Goal: Information Seeking & Learning: Learn about a topic

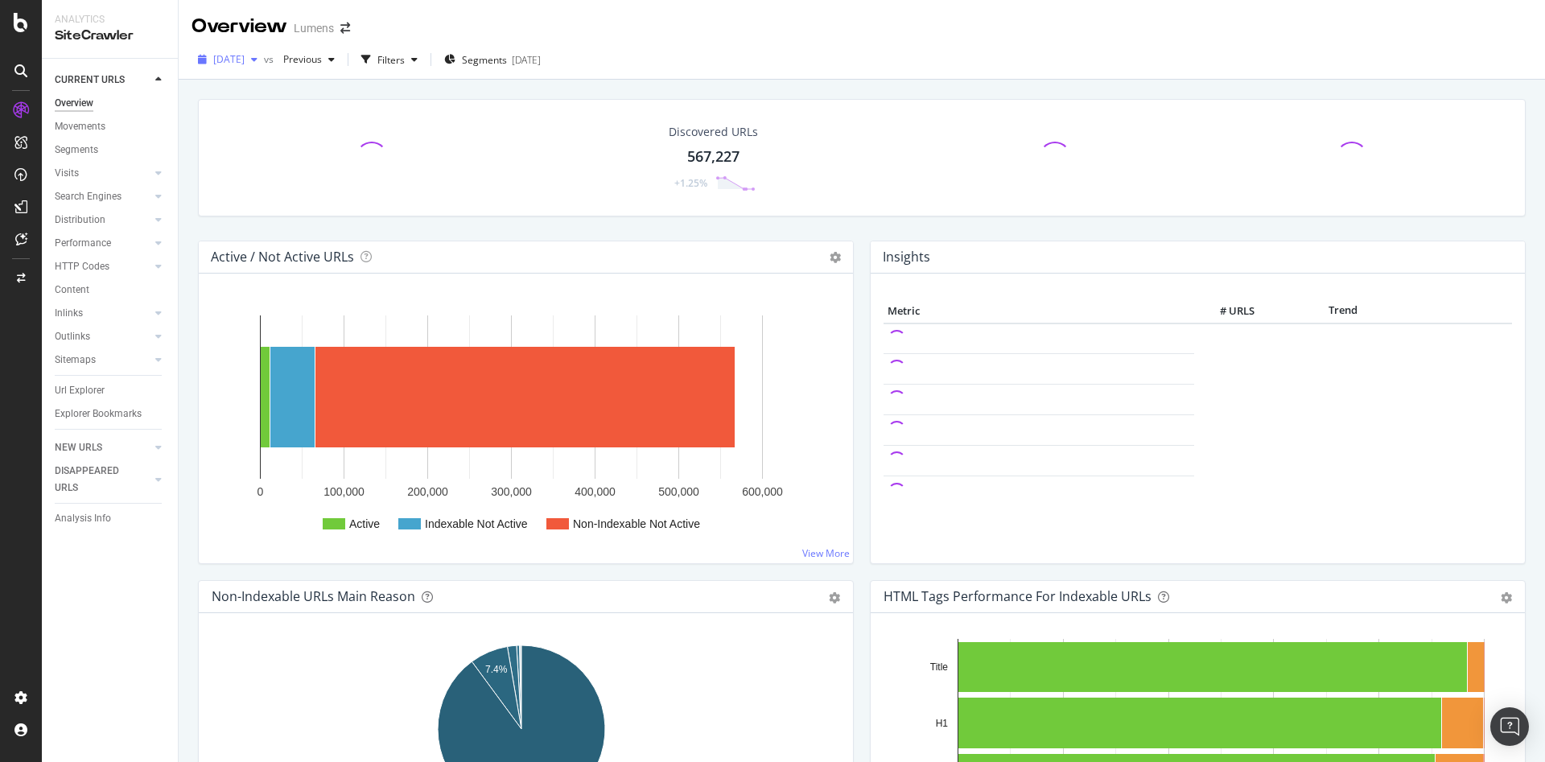
click at [225, 63] on span "[DATE]" at bounding box center [228, 59] width 31 height 14
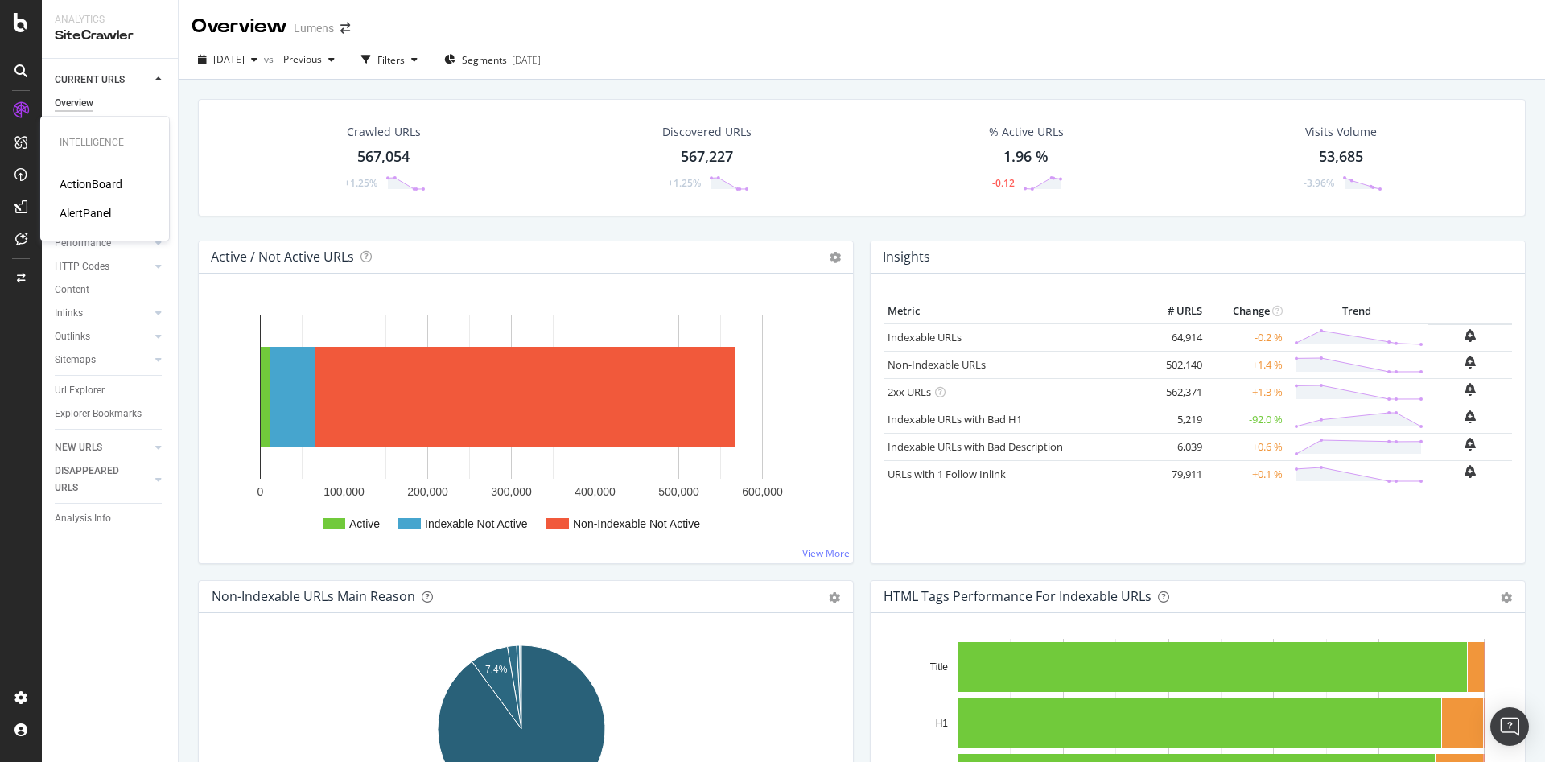
click at [100, 181] on div "ActionBoard" at bounding box center [91, 184] width 63 height 16
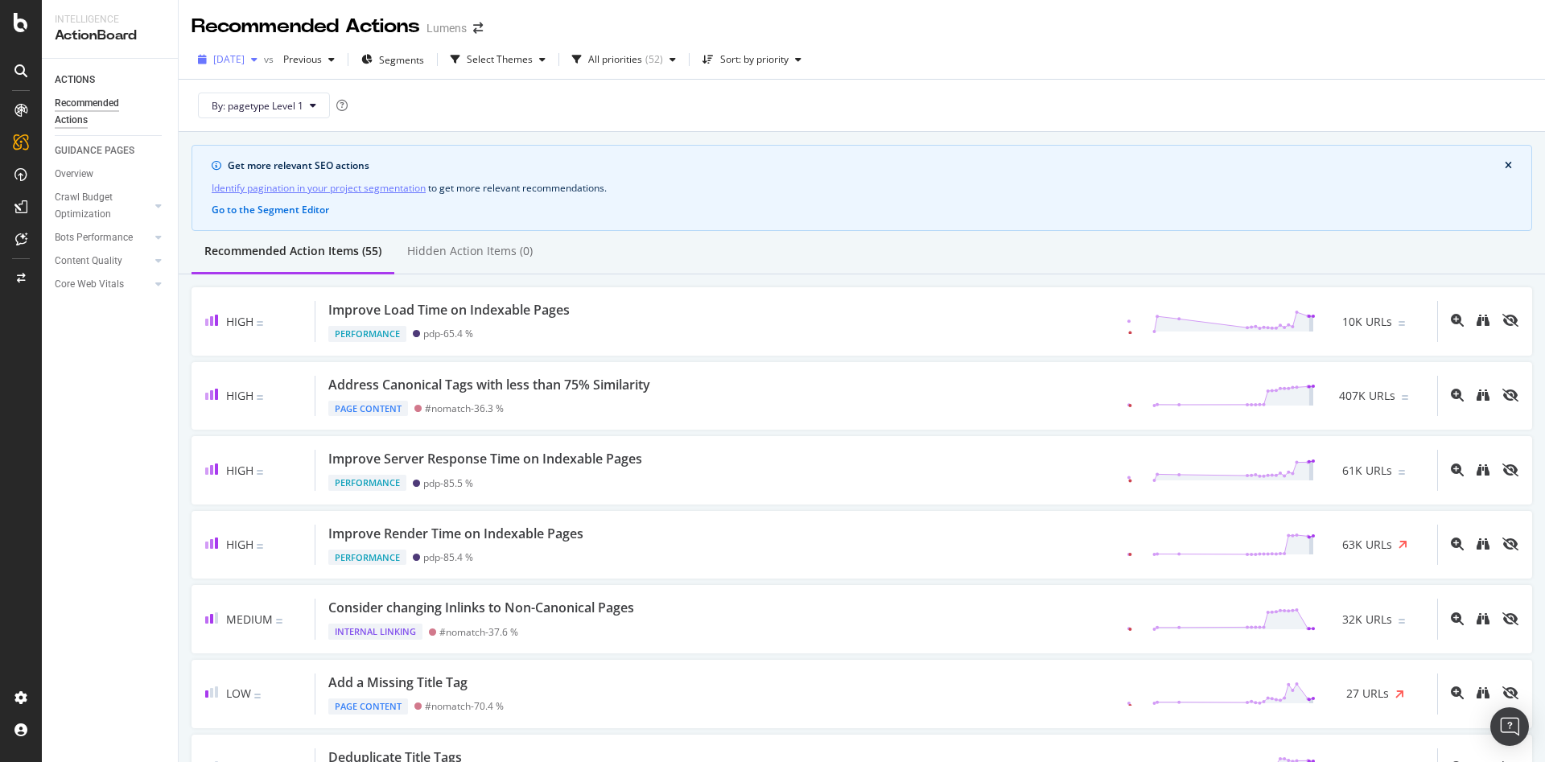
click at [237, 56] on span "[DATE]" at bounding box center [228, 59] width 31 height 14
click at [96, 183] on div "SiteCrawler" at bounding box center [88, 181] width 57 height 16
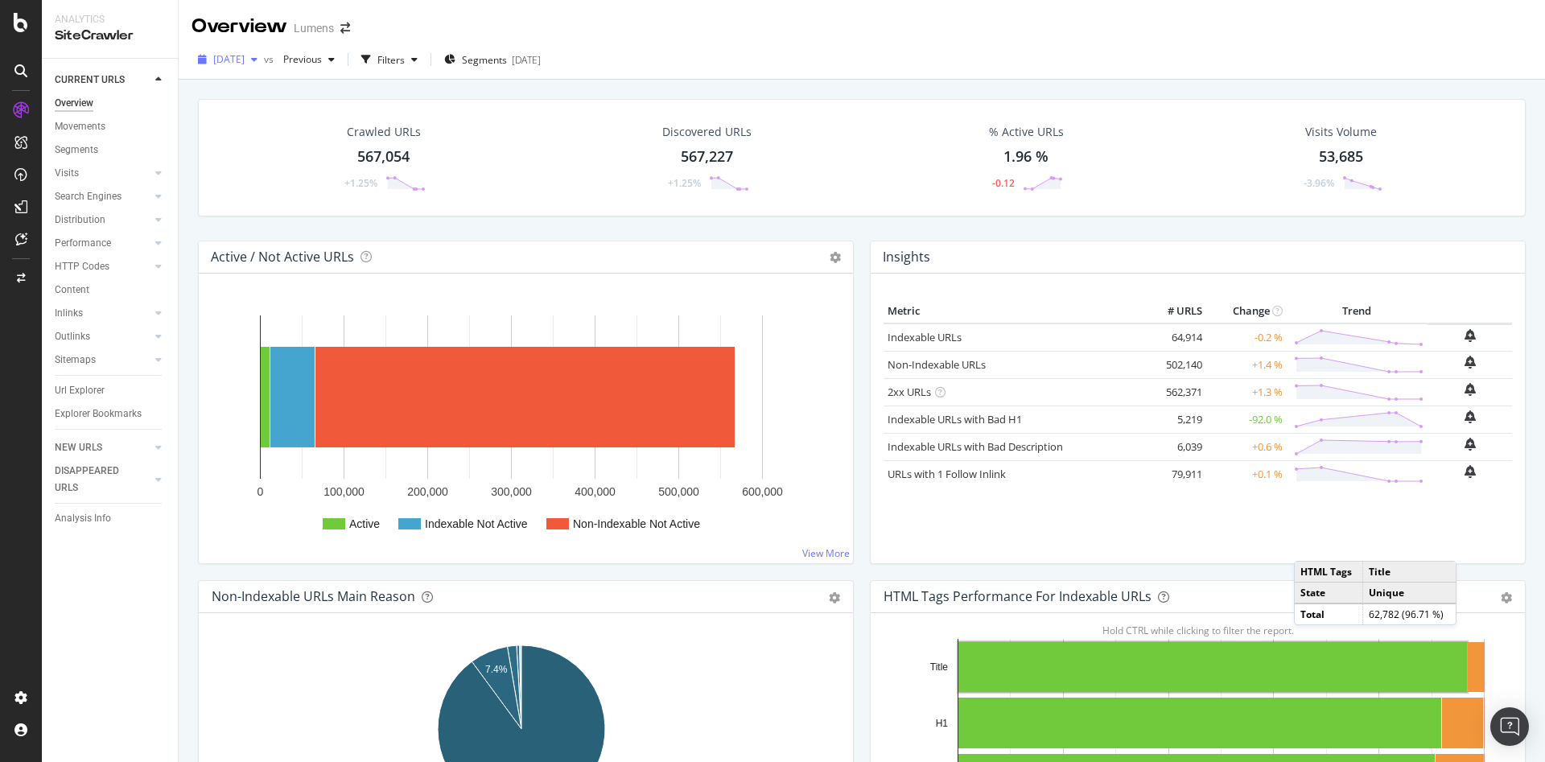
click at [229, 63] on span "[DATE]" at bounding box center [228, 59] width 31 height 14
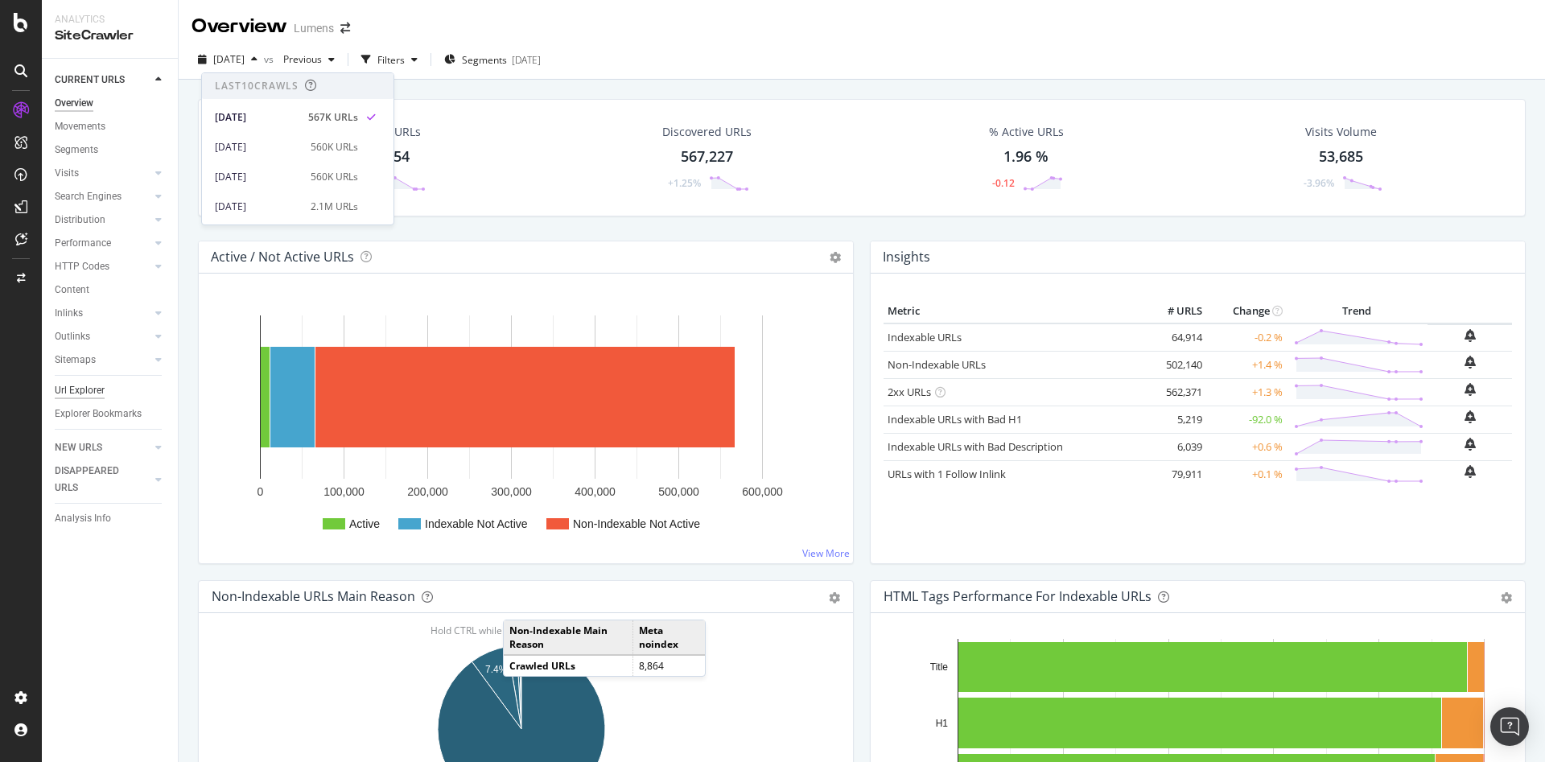
click at [81, 394] on div "Url Explorer" at bounding box center [80, 390] width 50 height 17
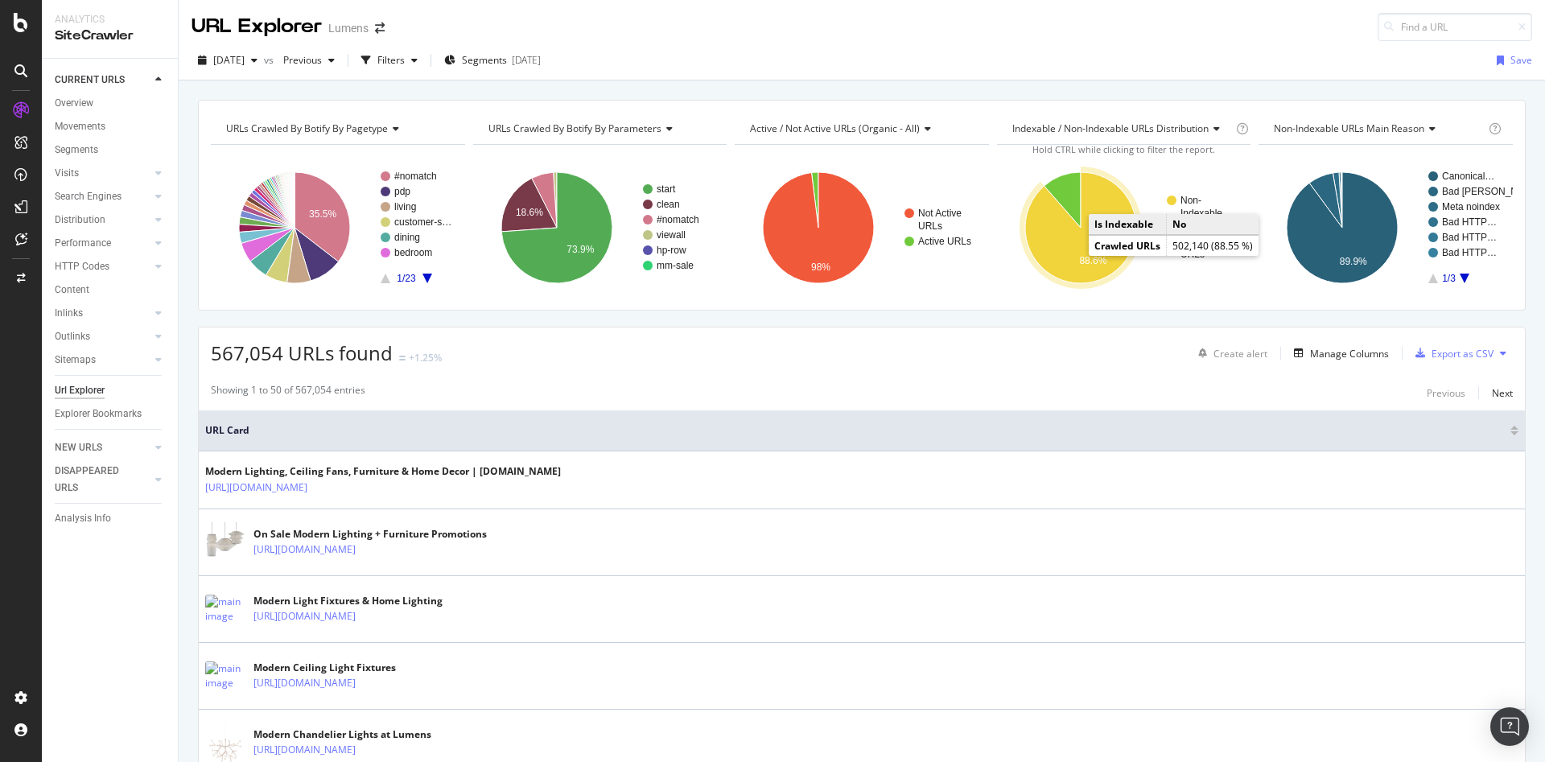
click at [1079, 258] on text "88.6%" at bounding box center [1092, 260] width 27 height 11
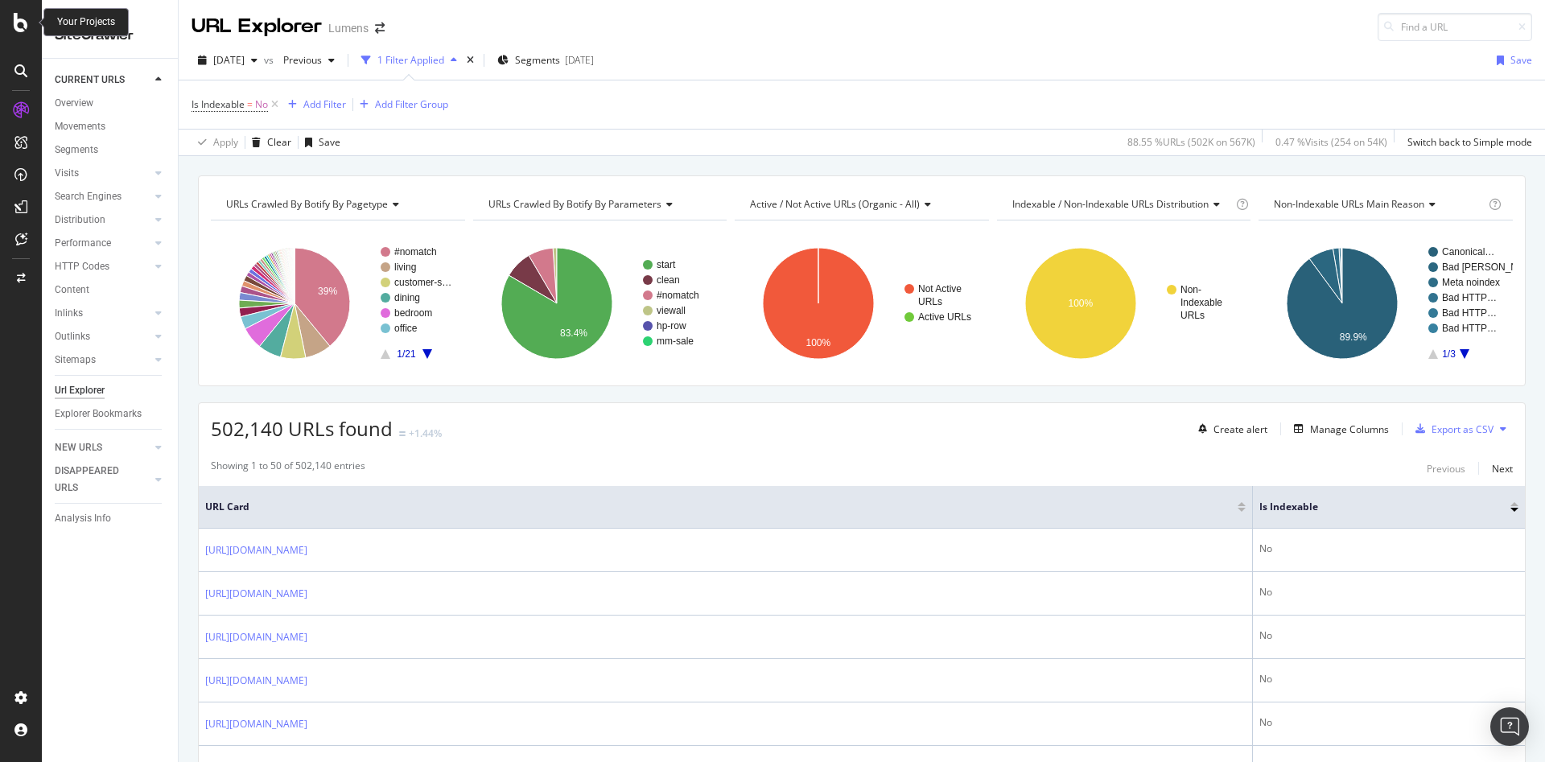
click at [7, 14] on div at bounding box center [21, 22] width 39 height 19
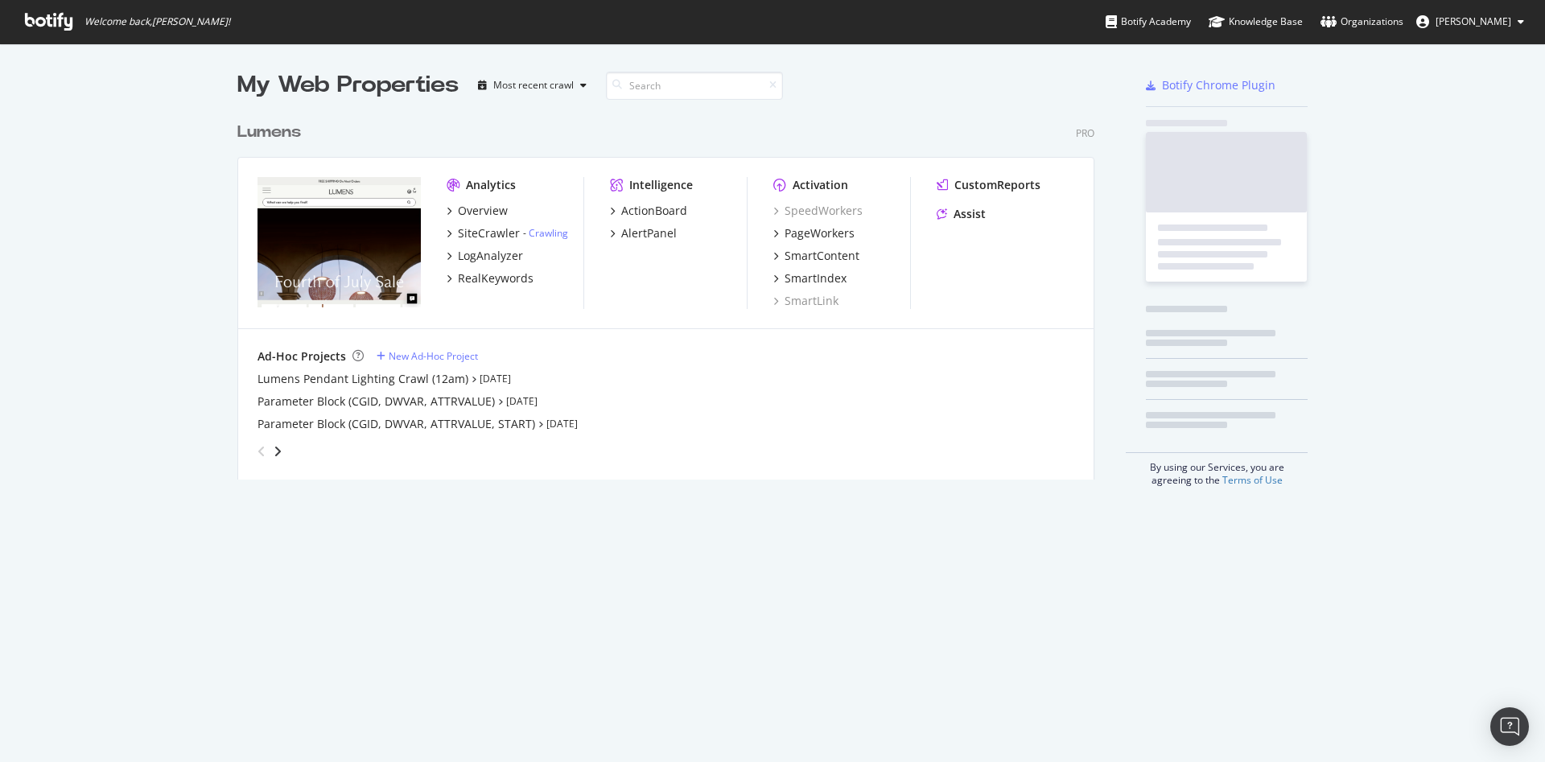
scroll to position [360, 851]
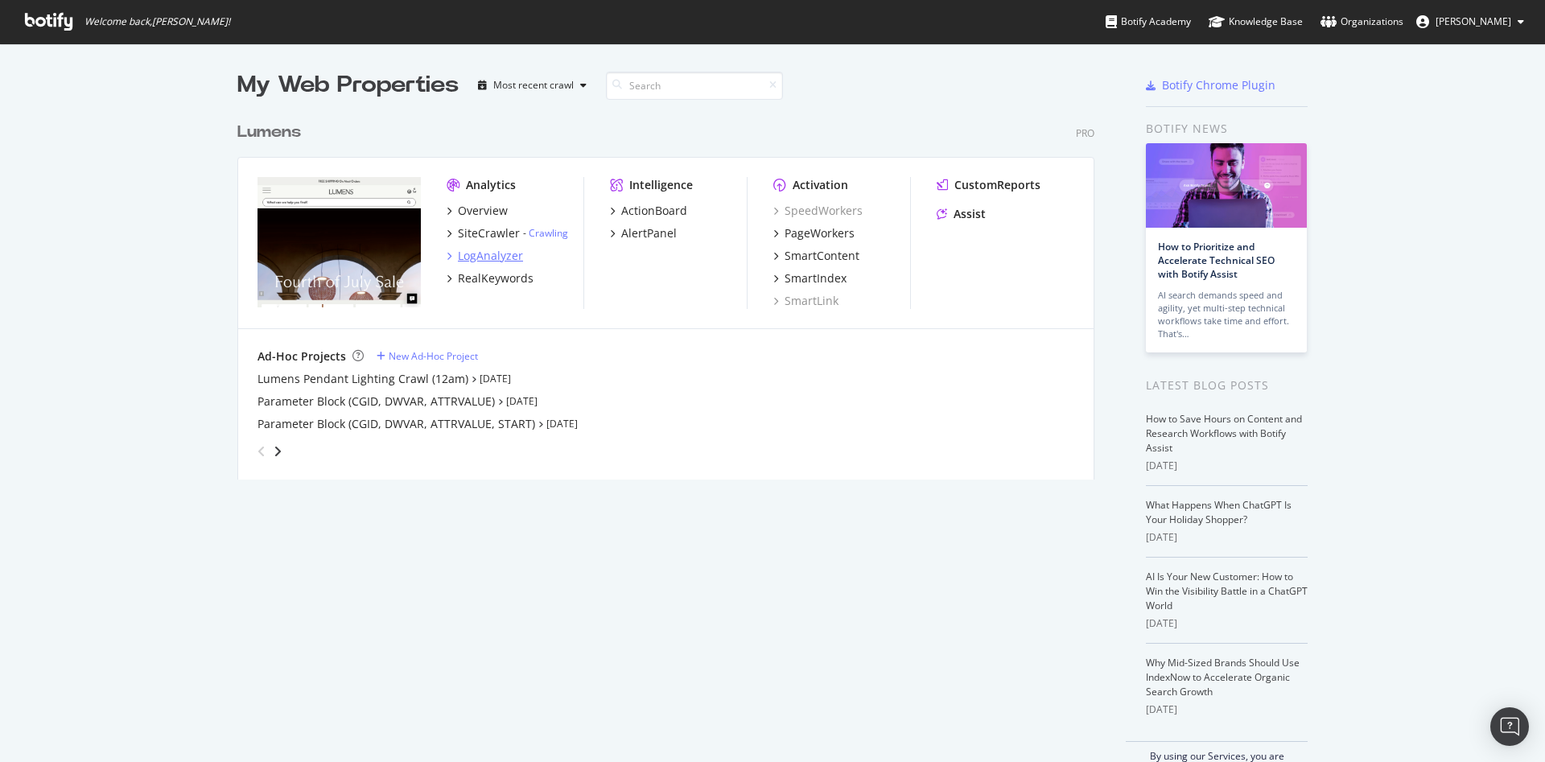
click at [473, 257] on div "LogAnalyzer" at bounding box center [490, 256] width 65 height 16
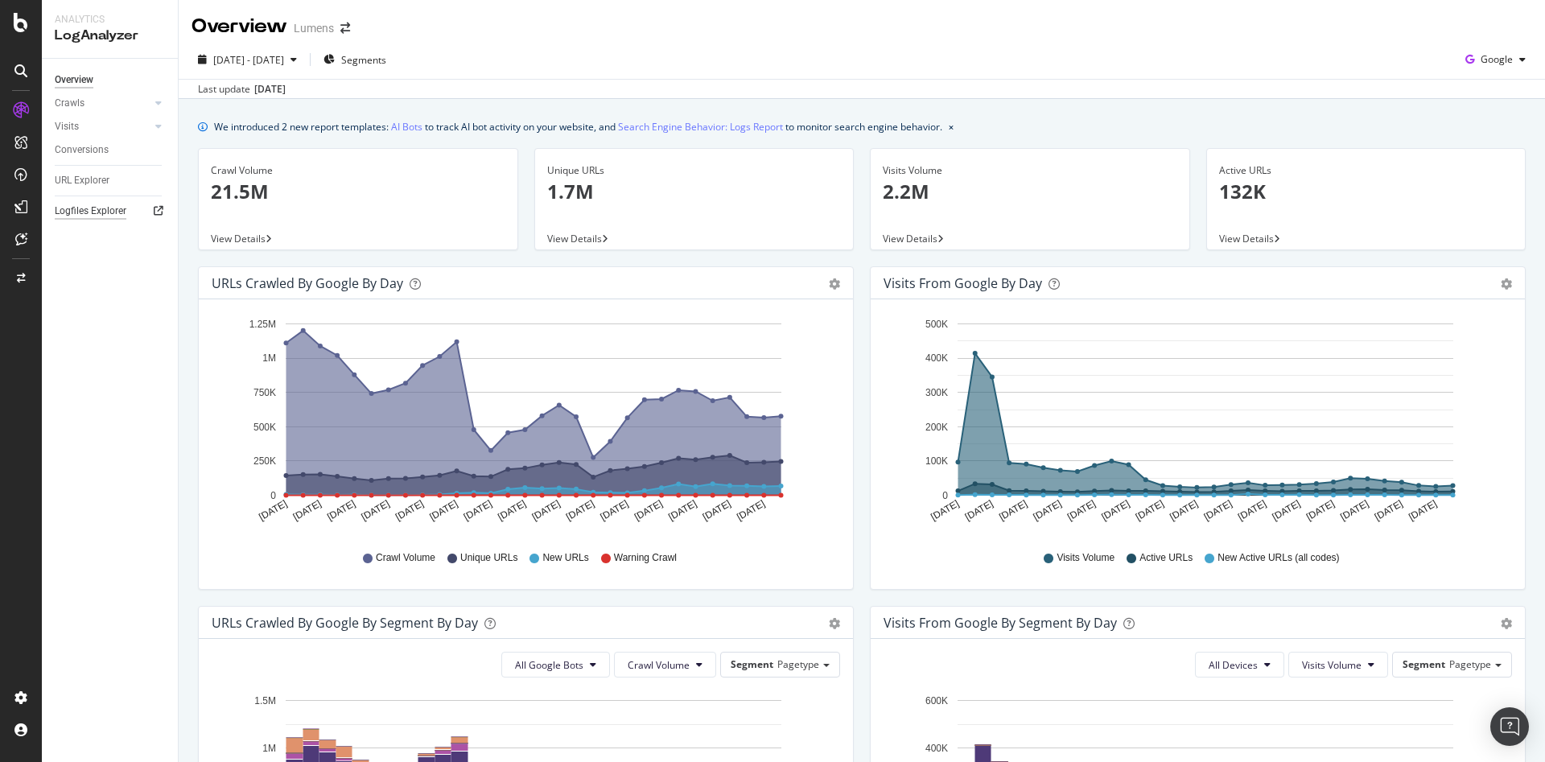
click at [91, 205] on div "Logfiles Explorer" at bounding box center [91, 211] width 72 height 17
click at [69, 100] on div "Crawls" at bounding box center [70, 103] width 30 height 17
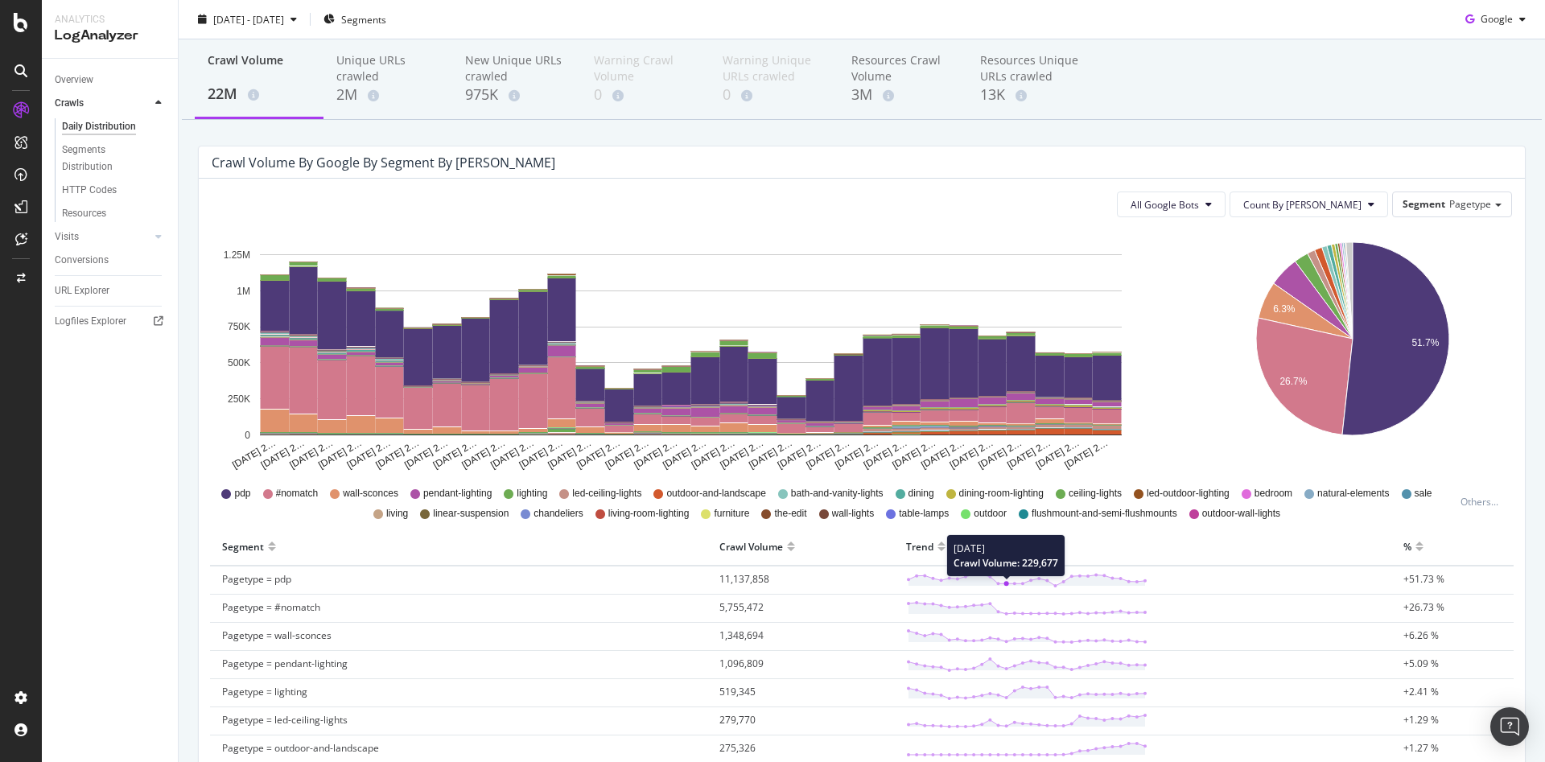
scroll to position [72, 0]
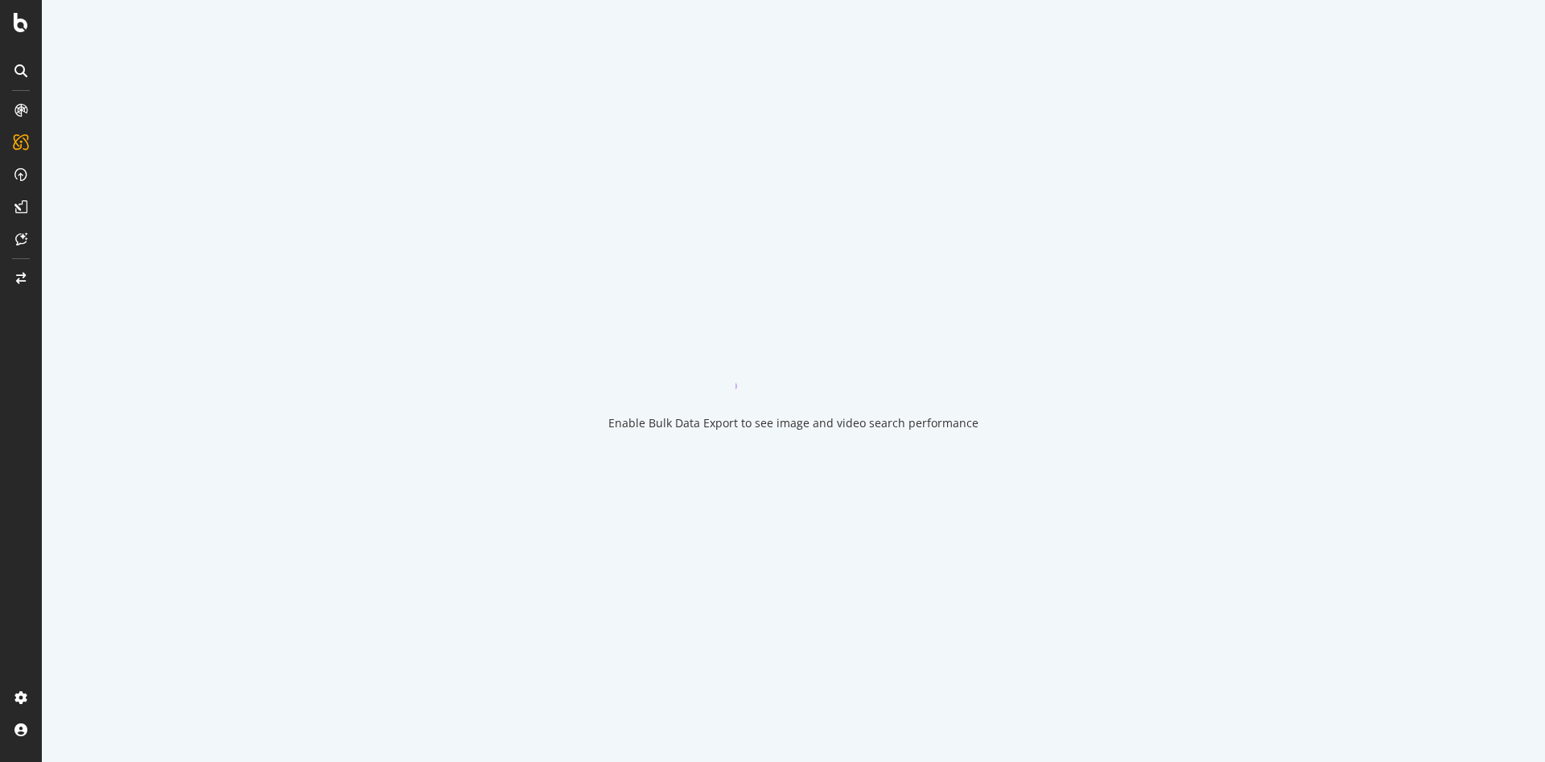
click at [10, 36] on div at bounding box center [21, 381] width 42 height 762
click at [11, 34] on div at bounding box center [21, 381] width 42 height 762
click at [27, 15] on icon at bounding box center [21, 22] width 14 height 19
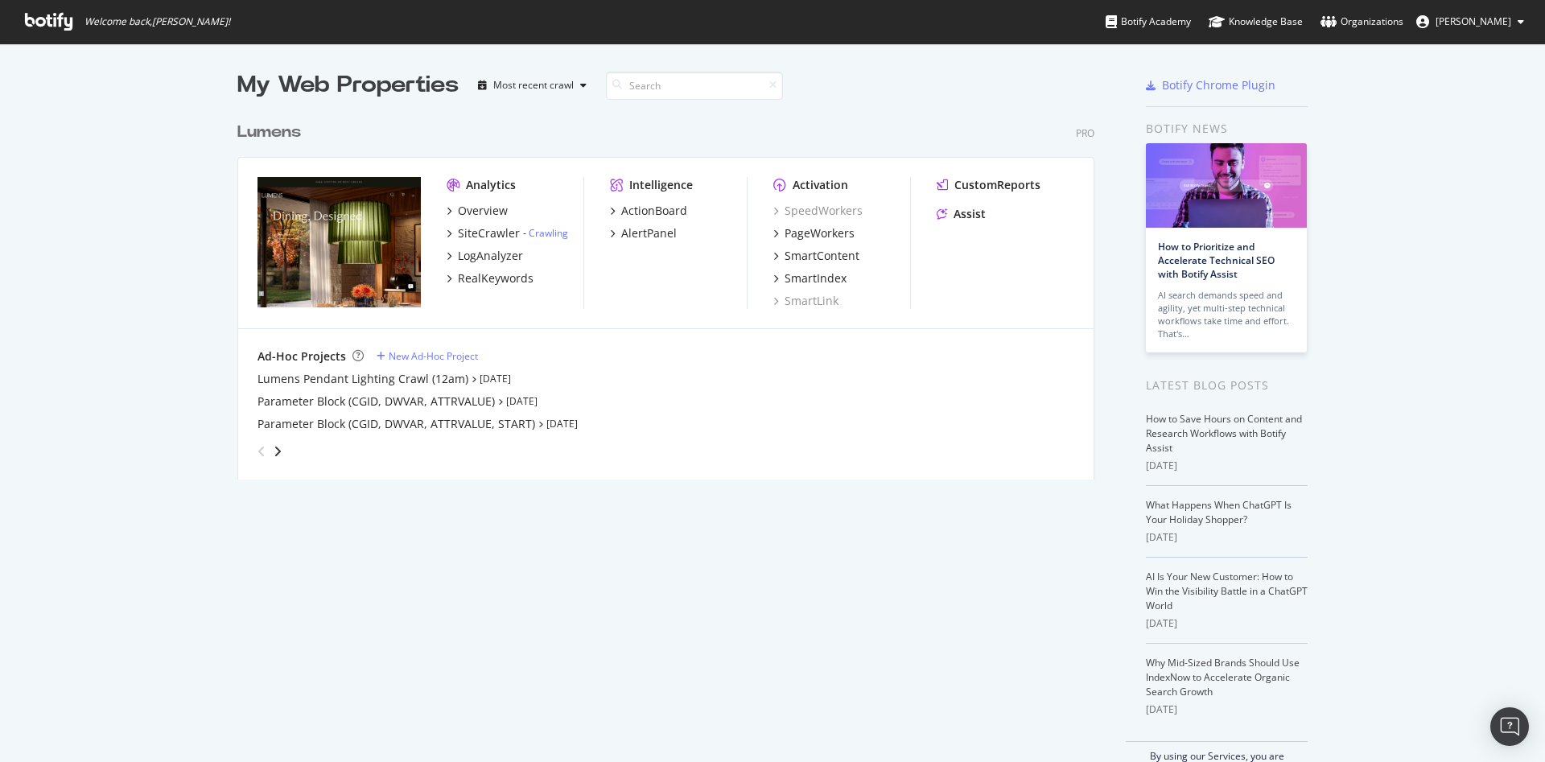
scroll to position [744, 1508]
click at [542, 230] on link "Crawling" at bounding box center [548, 233] width 39 height 14
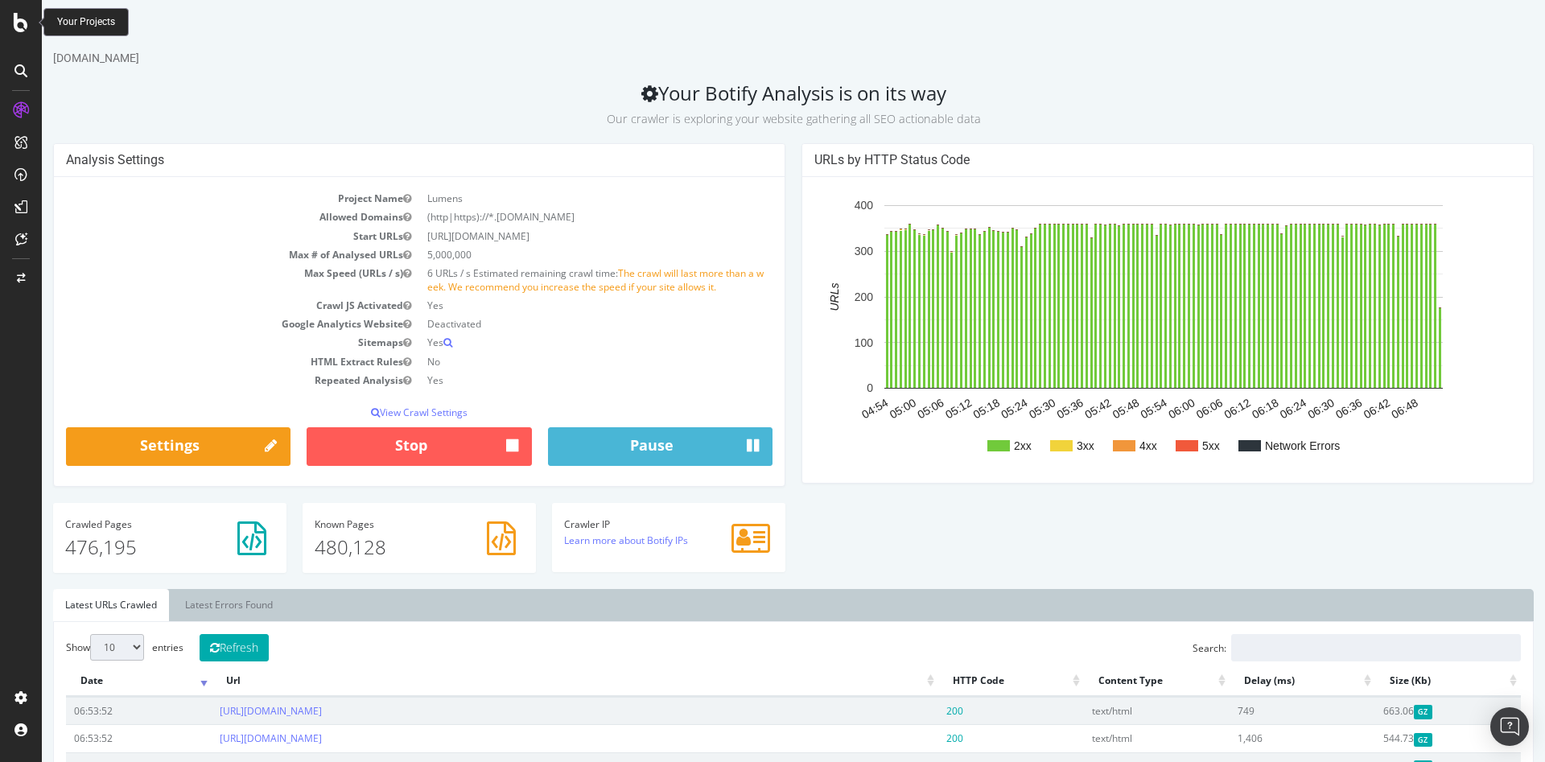
click at [17, 30] on icon at bounding box center [21, 22] width 14 height 19
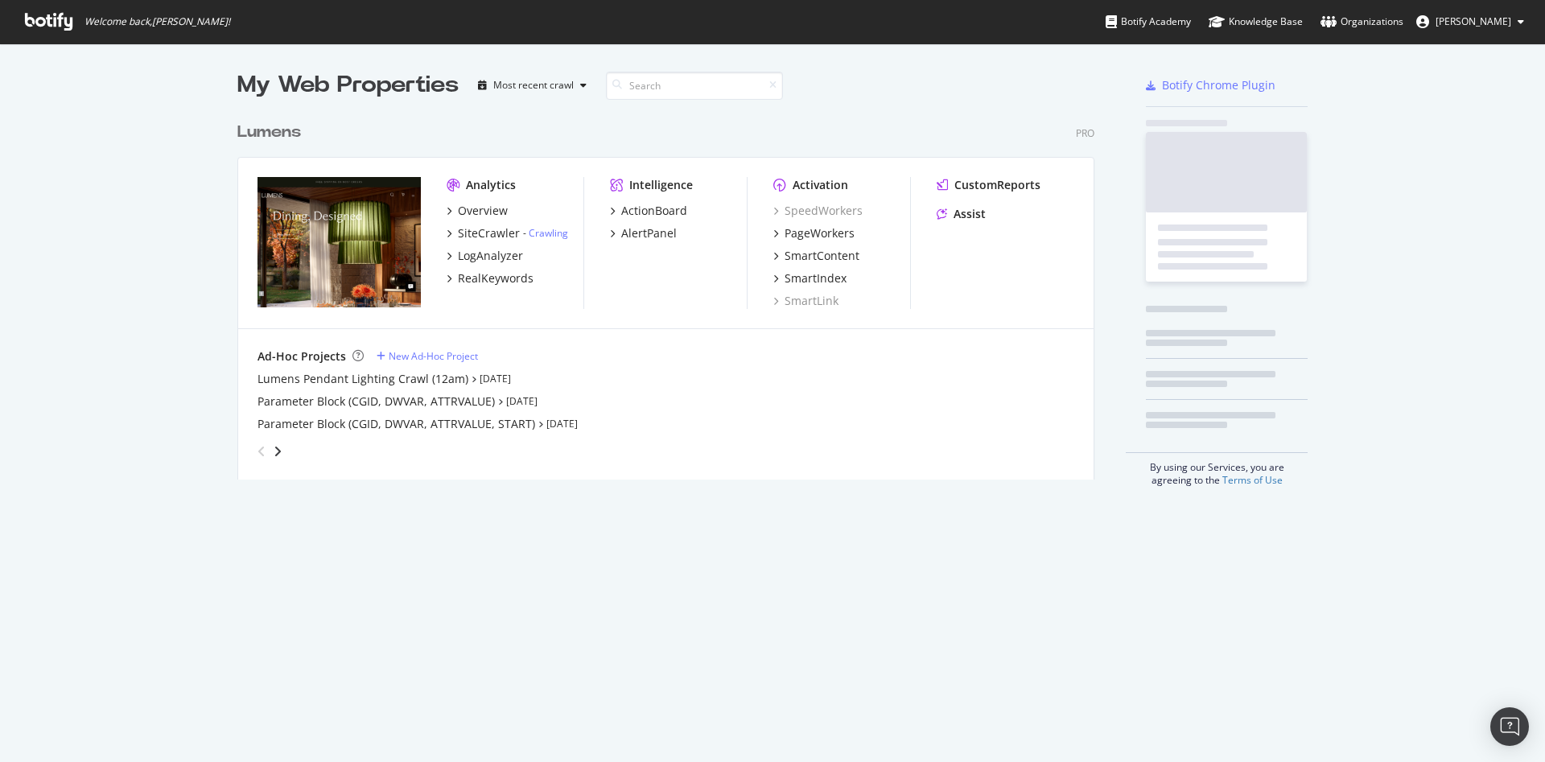
scroll to position [744, 1508]
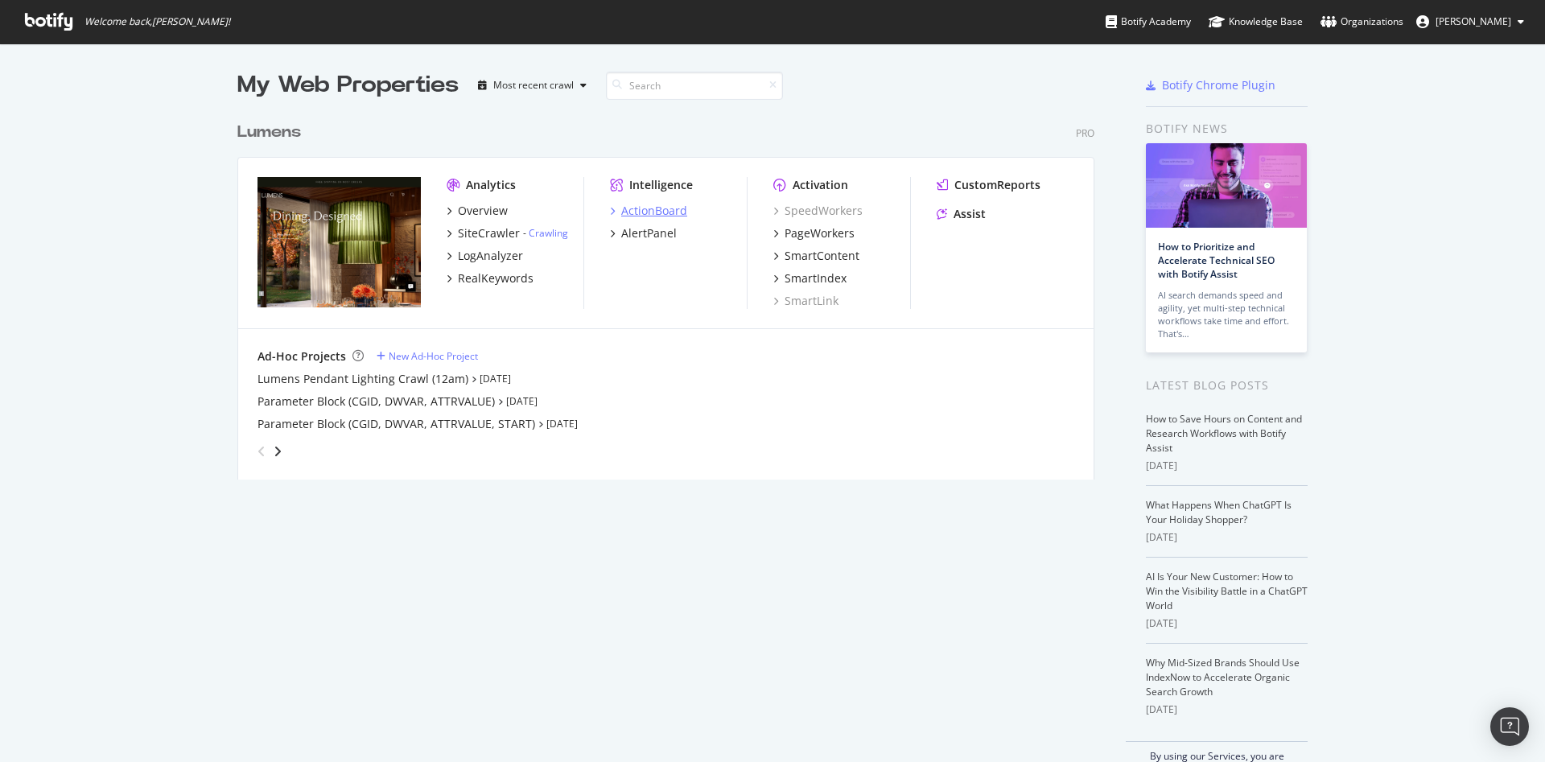
click at [653, 213] on div "ActionBoard" at bounding box center [654, 211] width 66 height 16
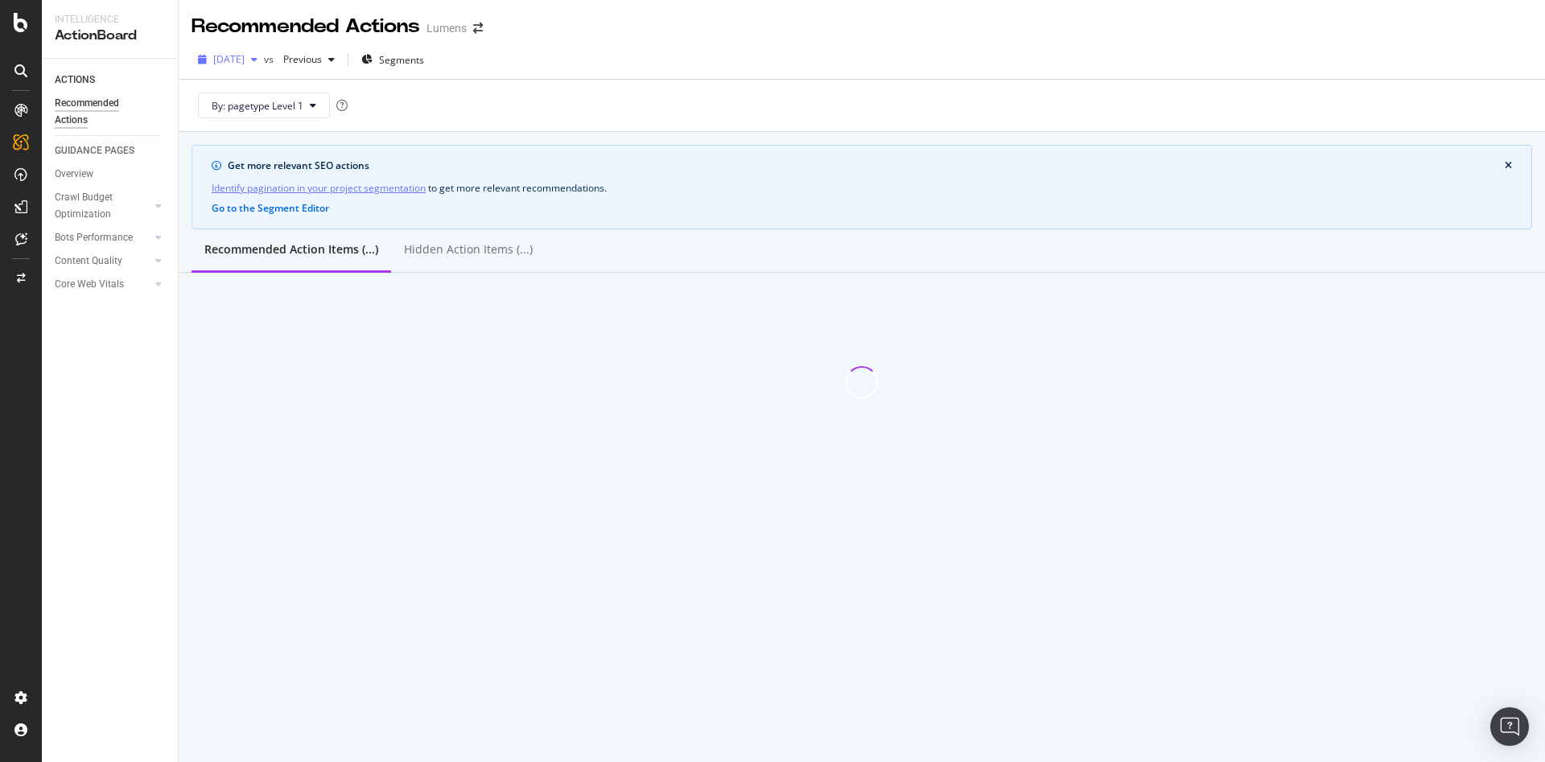
click at [249, 49] on div "[DATE]" at bounding box center [228, 59] width 72 height 24
